Goal: Task Accomplishment & Management: Use online tool/utility

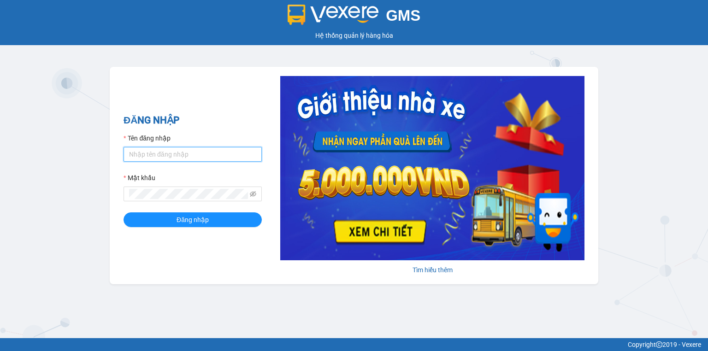
click at [194, 152] on input "Tên đăng nhập" at bounding box center [192, 154] width 138 height 15
type input "vang.lienhung"
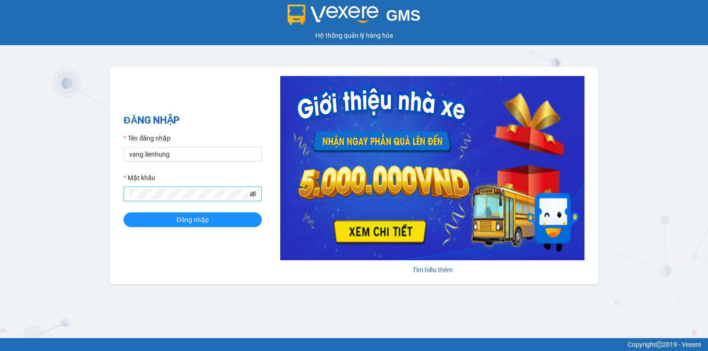
click at [251, 193] on icon "eye-invisible" at bounding box center [253, 194] width 6 height 6
click at [214, 224] on button "Đăng nhập" at bounding box center [192, 219] width 138 height 15
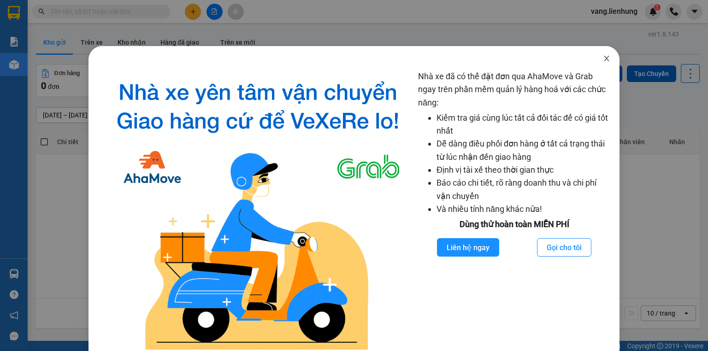
click at [603, 59] on icon "close" at bounding box center [605, 59] width 5 height 6
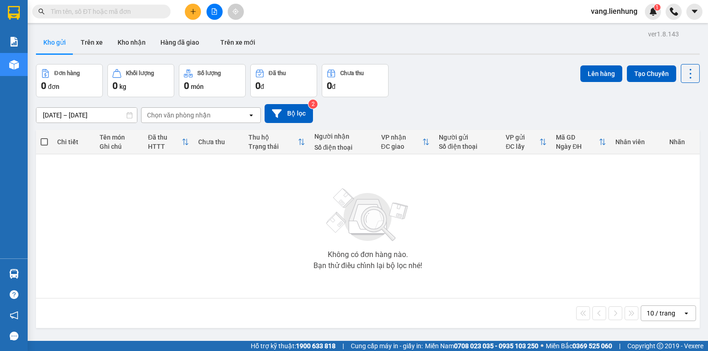
click at [146, 13] on input "text" at bounding box center [105, 11] width 109 height 10
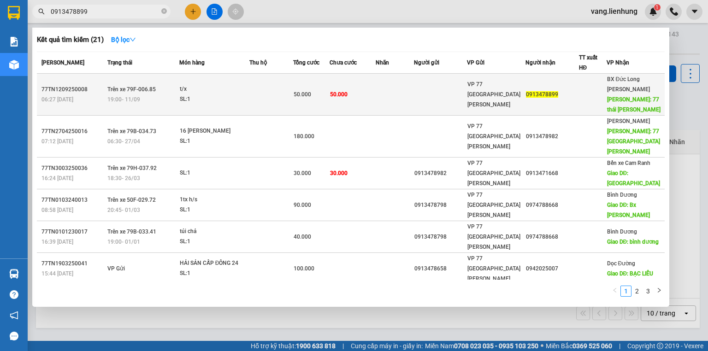
type input "0913478899"
click at [483, 90] on span "VP 77 [GEOGRAPHIC_DATA][PERSON_NAME]" at bounding box center [493, 94] width 53 height 27
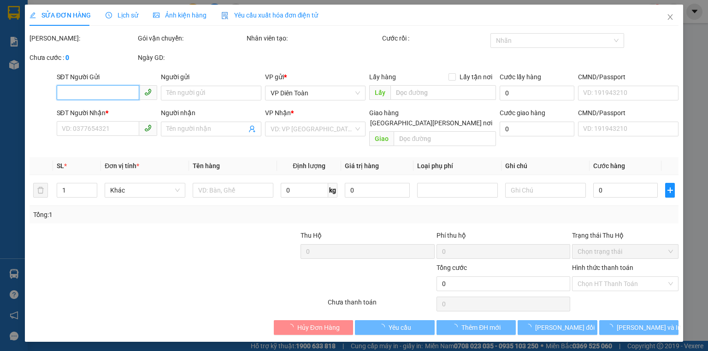
type input "0913478899"
type input "77 [GEOGRAPHIC_DATA][PERSON_NAME]"
type input "50.000"
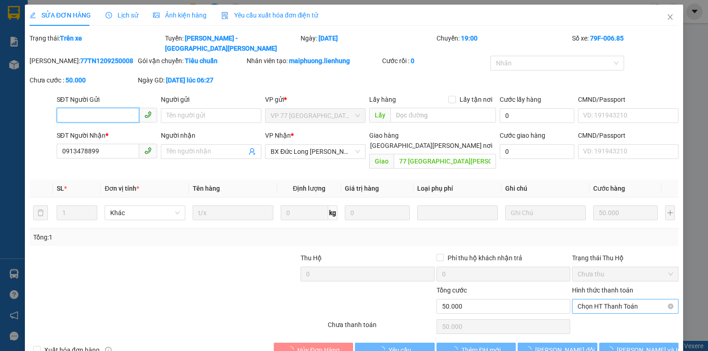
click at [609, 299] on span "Chọn HT Thanh Toán" at bounding box center [624, 306] width 95 height 14
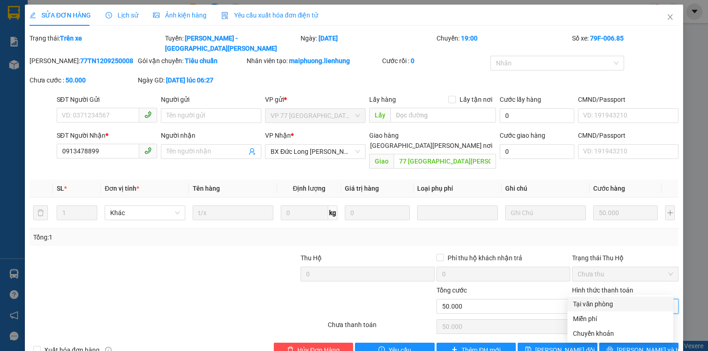
click at [608, 304] on div "Tại văn phòng" at bounding box center [620, 304] width 95 height 10
type input "0"
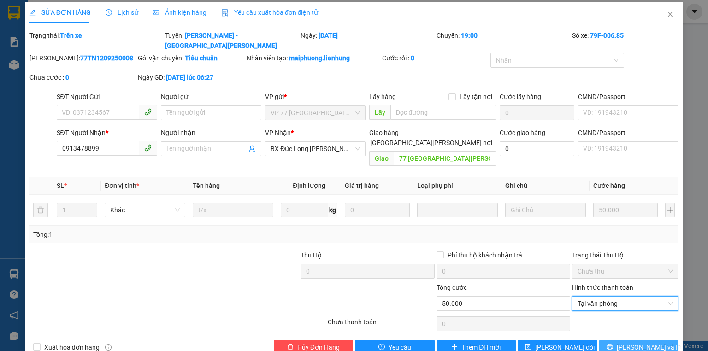
scroll to position [4, 0]
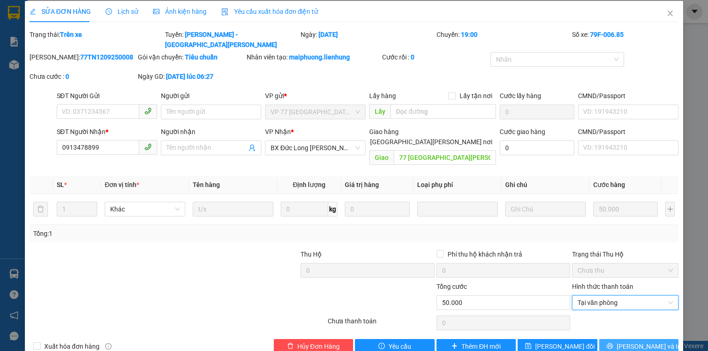
click at [627, 341] on span "[PERSON_NAME] và In" at bounding box center [648, 346] width 64 height 10
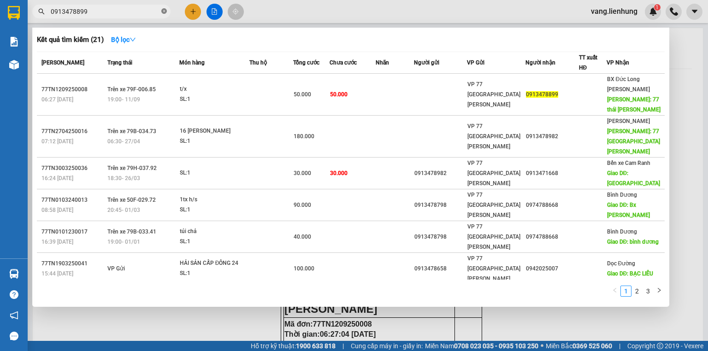
click at [164, 12] on icon "close-circle" at bounding box center [164, 11] width 6 height 6
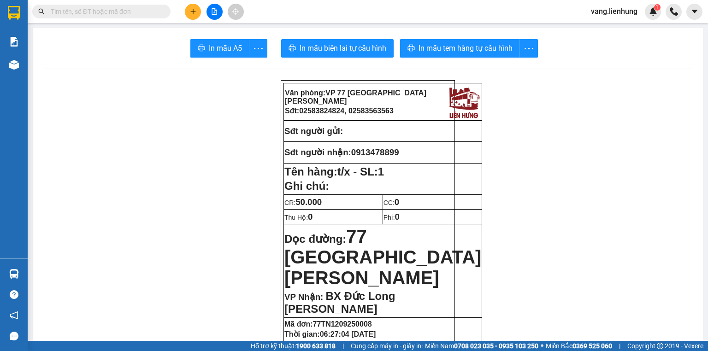
click at [338, 255] on span "77 [GEOGRAPHIC_DATA][PERSON_NAME]" at bounding box center [382, 257] width 197 height 62
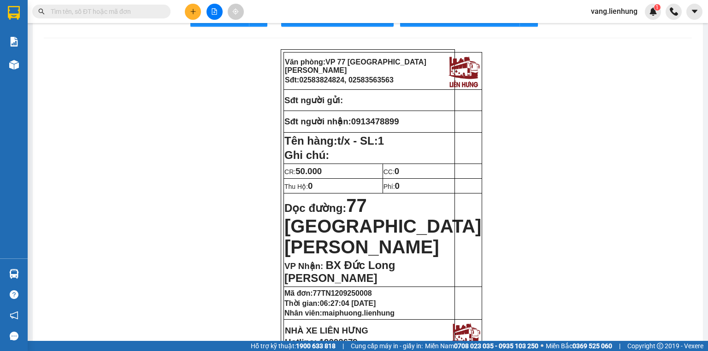
scroll to position [37, 0]
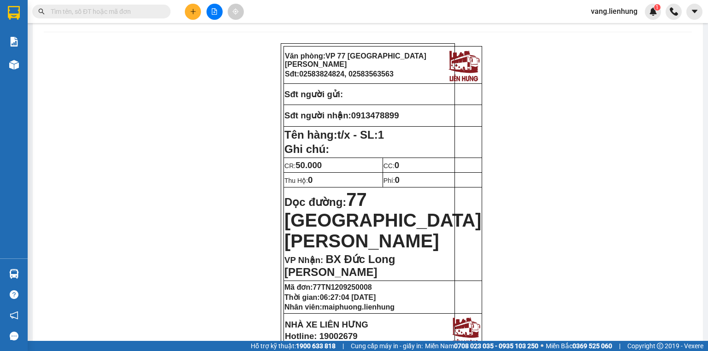
click at [109, 12] on input "text" at bounding box center [105, 11] width 109 height 10
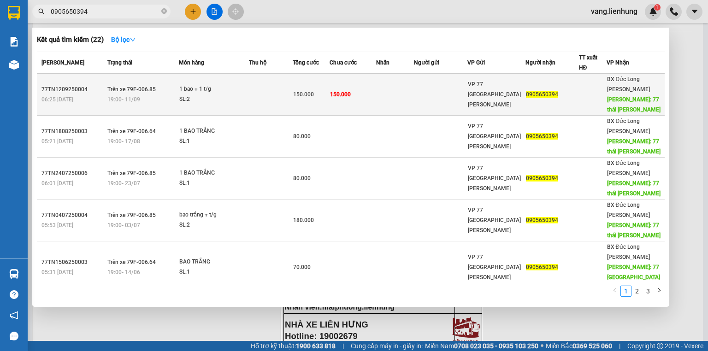
type input "0905650394"
click at [510, 94] on td "VP 77 [GEOGRAPHIC_DATA][PERSON_NAME]" at bounding box center [496, 95] width 58 height 42
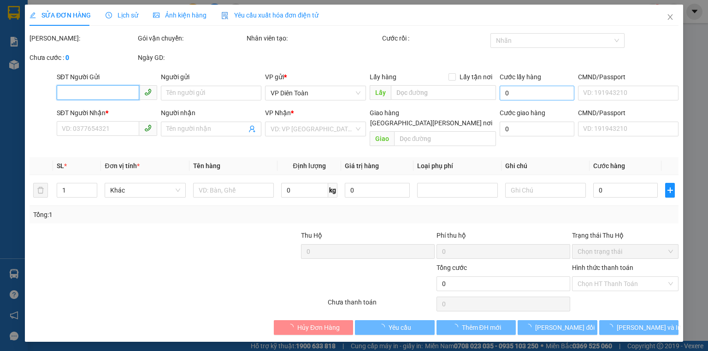
type input "0905650394"
type input "77 [GEOGRAPHIC_DATA][PERSON_NAME]"
type input "150.000"
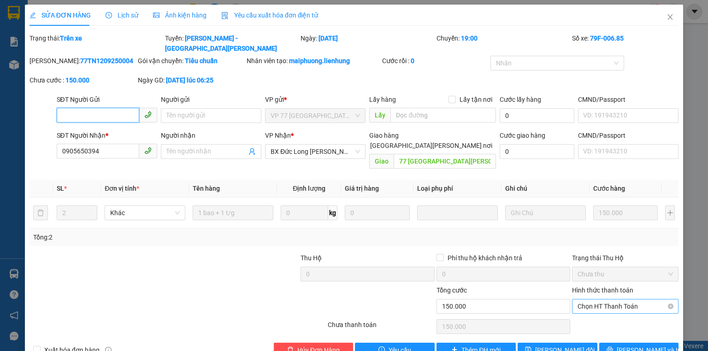
click at [593, 299] on span "Chọn HT Thanh Toán" at bounding box center [624, 306] width 95 height 14
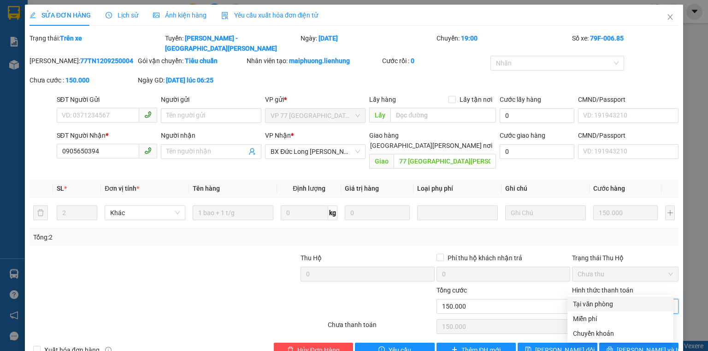
drag, startPoint x: 599, startPoint y: 309, endPoint x: 616, endPoint y: 309, distance: 17.5
click at [598, 309] on div "Tại văn phòng" at bounding box center [620, 304] width 95 height 10
type input "0"
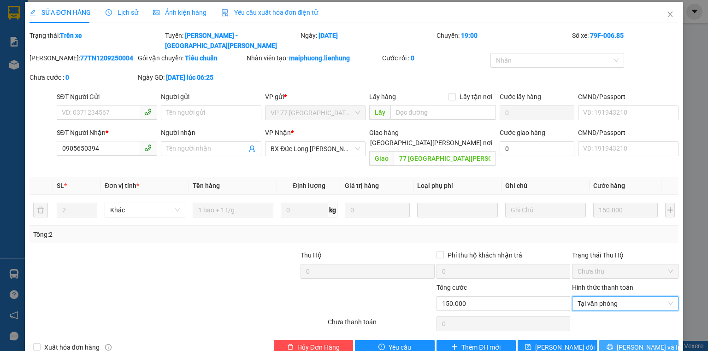
scroll to position [4, 0]
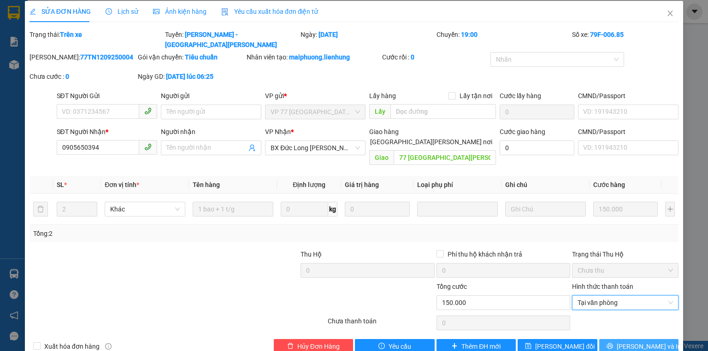
click at [635, 341] on span "[PERSON_NAME] và In" at bounding box center [648, 346] width 64 height 10
